Goal: Information Seeking & Learning: Understand process/instructions

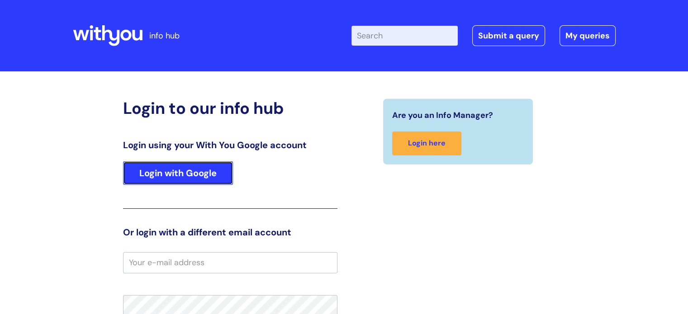
click at [191, 166] on link "Login with Google" at bounding box center [178, 173] width 110 height 24
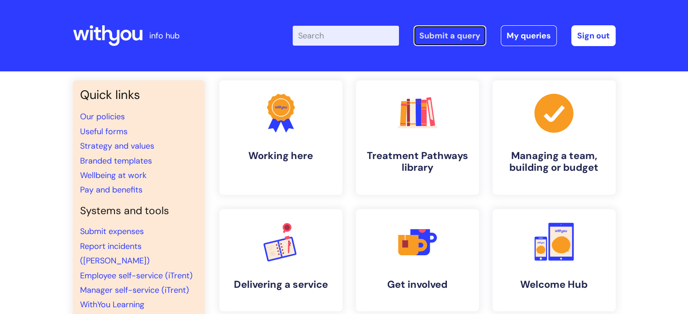
click at [445, 36] on link "Submit a query" at bounding box center [449, 35] width 73 height 21
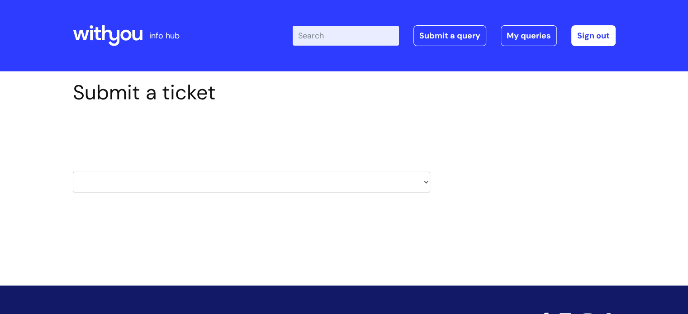
click at [138, 176] on select "HR / People IT and Support Clinical Drug Alerts Finance Accounts Data Support T…" at bounding box center [251, 182] width 357 height 21
select select "systems"
click at [73, 172] on select "HR / People IT and Support Clinical Drug Alerts Finance Accounts Data Support T…" at bounding box center [251, 182] width 357 height 21
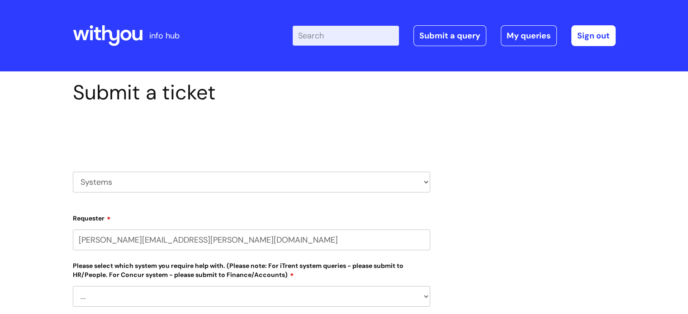
select select "80004286530"
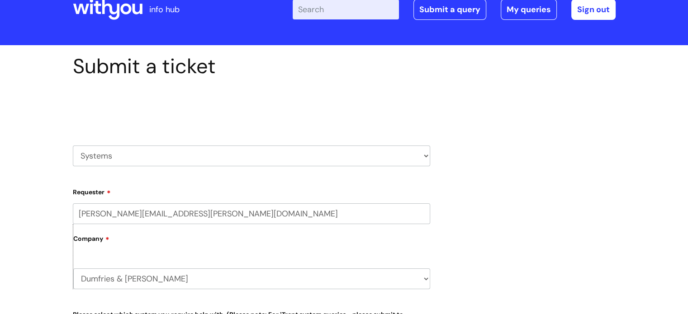
scroll to position [136, 0]
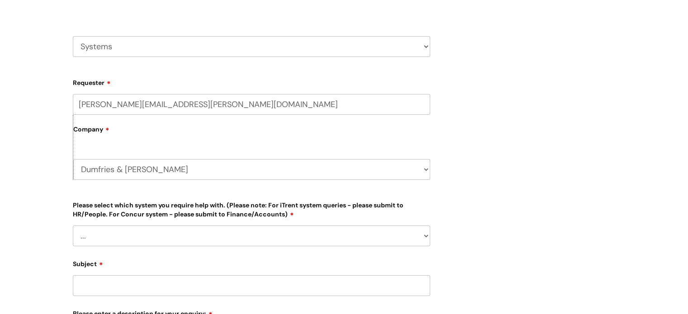
click at [125, 234] on select "... Ulysses Helpdesk Monday.com Nebula fault ILLY CarePath fault Halo fault E-c…" at bounding box center [251, 236] width 357 height 21
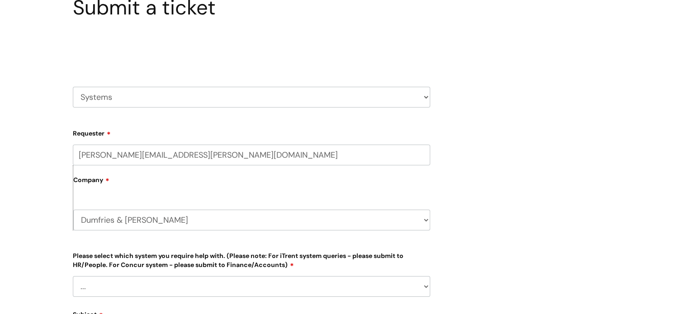
scroll to position [0, 0]
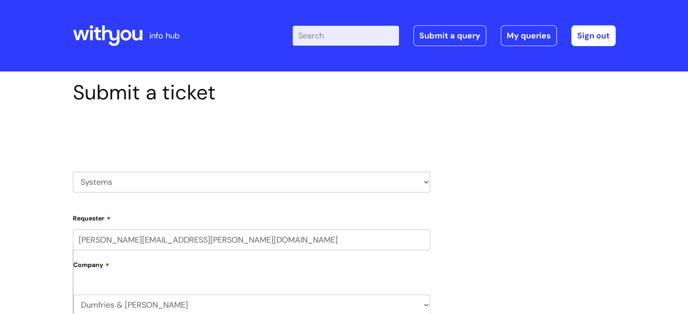
click at [185, 190] on select "HR / People IT and Support Clinical Drug Alerts Finance Accounts Data Support T…" at bounding box center [251, 182] width 357 height 21
select select "it_and_support"
click at [73, 172] on select "HR / People IT and Support Clinical Drug Alerts Finance Accounts Data Support T…" at bounding box center [251, 182] width 357 height 21
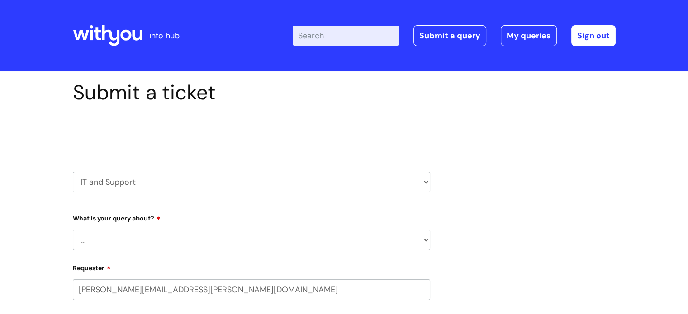
select select "80004286530"
click at [165, 241] on select "... Mobile Phone Reset & MFA Accounts, Starters and Leavers IT Hardware issue I…" at bounding box center [251, 240] width 357 height 21
select select "Mobile Phone Reset & MFA"
click at [73, 230] on select "... Mobile Phone Reset & MFA Accounts, Starters and Leavers IT Hardware issue I…" at bounding box center [251, 240] width 357 height 21
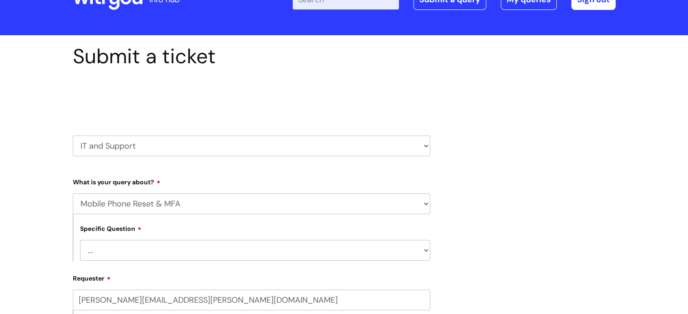
scroll to position [90, 0]
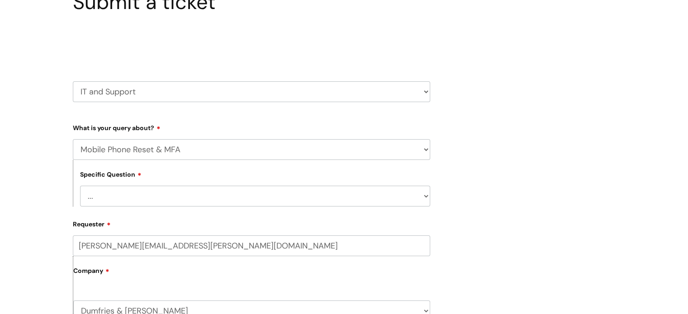
click at [147, 190] on select "... Support with Mobile Phone Reset & MFA" at bounding box center [255, 196] width 350 height 21
select select "Support with Mobile Phone Reset & MFA"
click at [80, 186] on select "... Support with Mobile Phone Reset & MFA" at bounding box center [255, 196] width 350 height 21
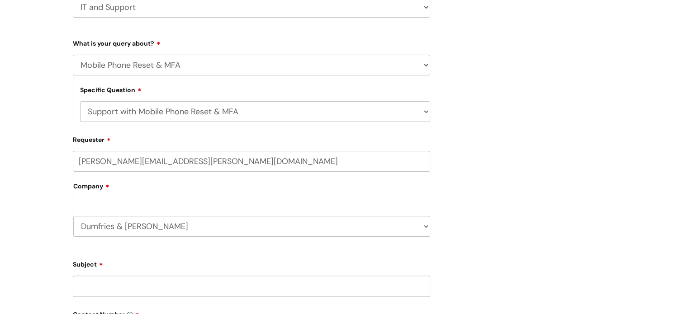
scroll to position [181, 0]
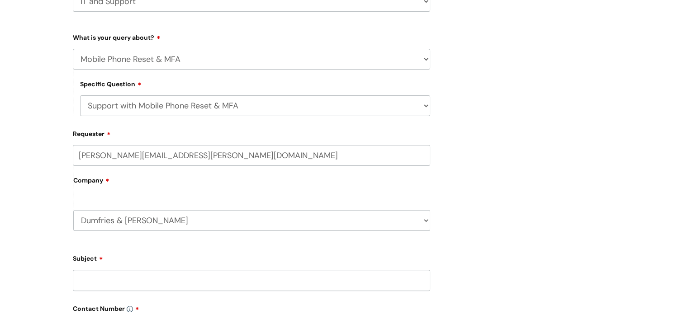
click at [128, 185] on label "Company" at bounding box center [251, 184] width 357 height 20
click at [123, 185] on label "Company" at bounding box center [251, 184] width 357 height 20
click at [182, 223] on select "Dumfries & Galloway WithYou Current Staff" at bounding box center [251, 220] width 357 height 21
click at [157, 281] on input "Subject" at bounding box center [251, 280] width 357 height 21
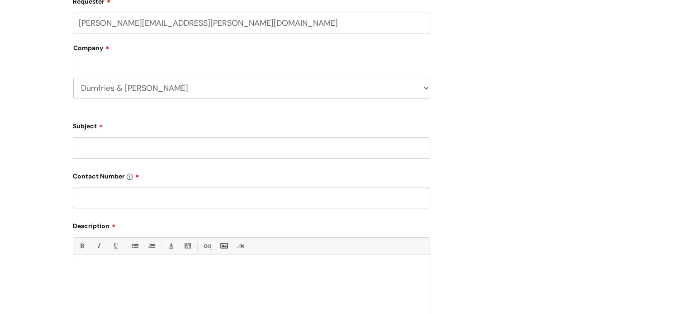
scroll to position [362, 0]
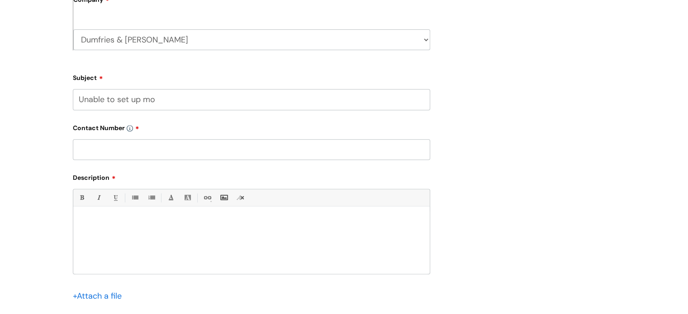
type input "Unable to set up mo"
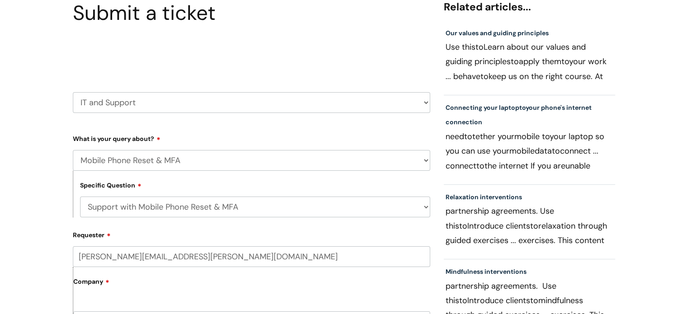
scroll to position [0, 0]
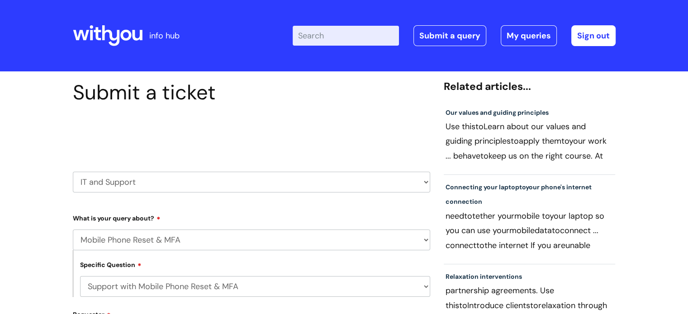
click at [335, 39] on input "Enter your search term here..." at bounding box center [346, 36] width 106 height 20
type input "mobile phone"
click button "Search" at bounding box center [0, 0] width 0 height 0
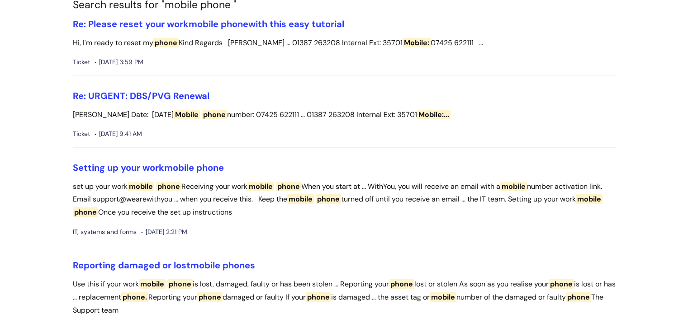
scroll to position [90, 0]
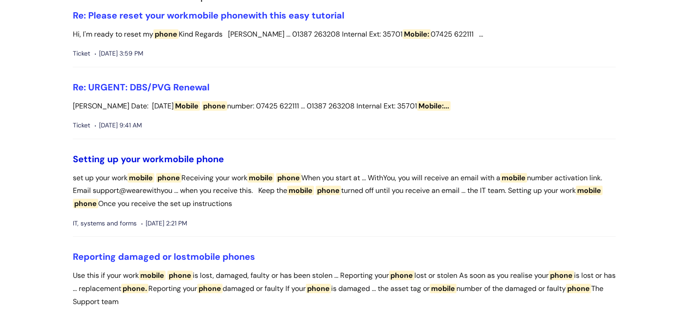
click at [155, 160] on link "Setting up your work mobile phone" at bounding box center [148, 159] width 151 height 12
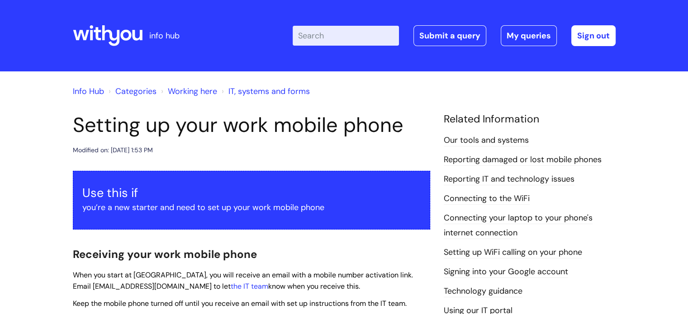
click at [371, 34] on input "Enter your search term here..." at bounding box center [346, 36] width 106 height 20
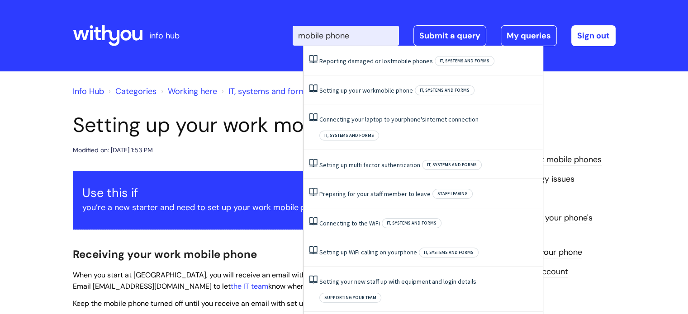
type input "mobile phone"
click button "Search" at bounding box center [0, 0] width 0 height 0
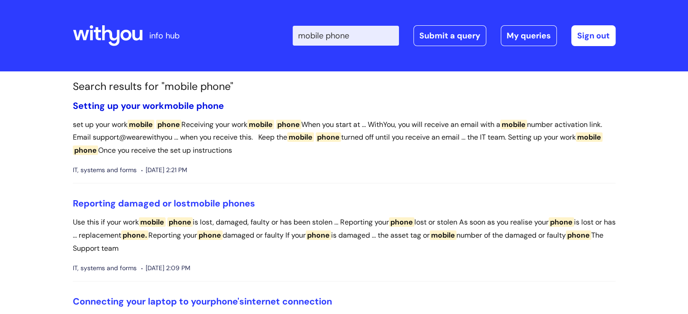
click at [194, 104] on span "mobile" at bounding box center [179, 106] width 30 height 12
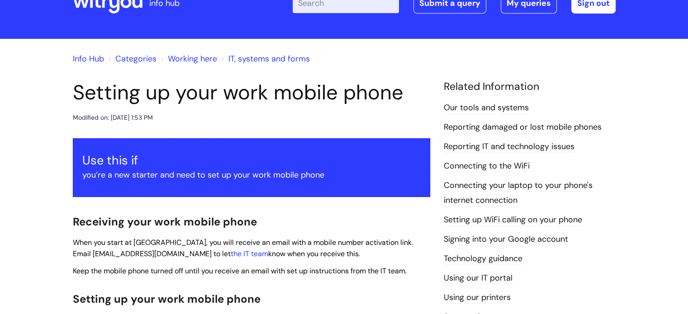
scroll to position [136, 0]
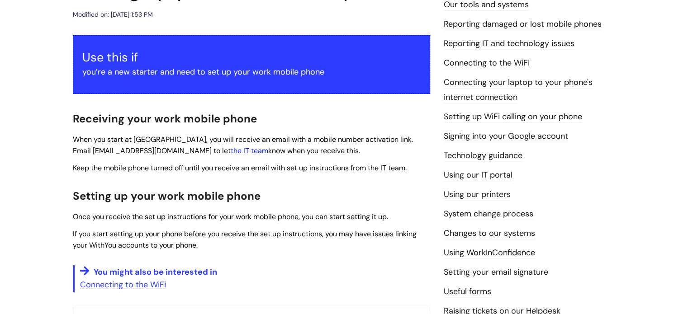
click at [231, 150] on link "the IT team" at bounding box center [250, 150] width 38 height 9
click at [332, 280] on p "Connecting to the WiFi" at bounding box center [255, 285] width 350 height 14
click at [506, 155] on link "Technology guidance" at bounding box center [483, 156] width 79 height 12
